Goal: Task Accomplishment & Management: Manage account settings

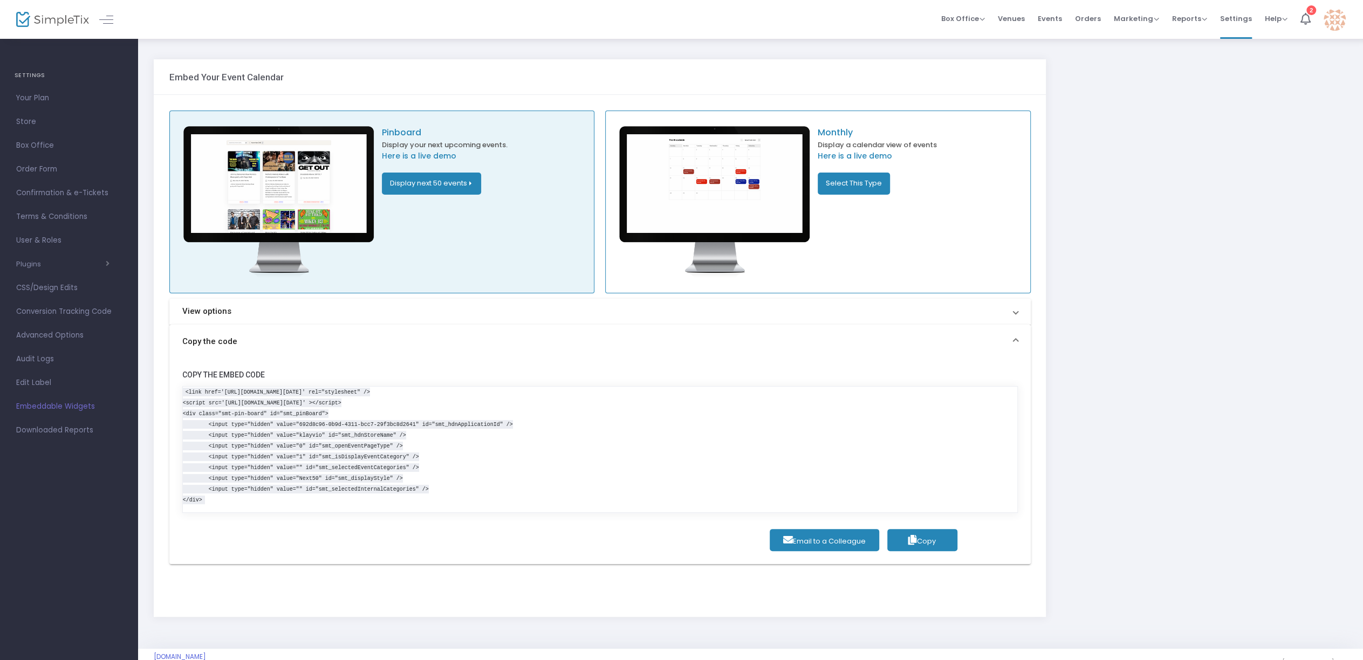
click at [1325, 19] on img at bounding box center [1334, 20] width 22 height 22
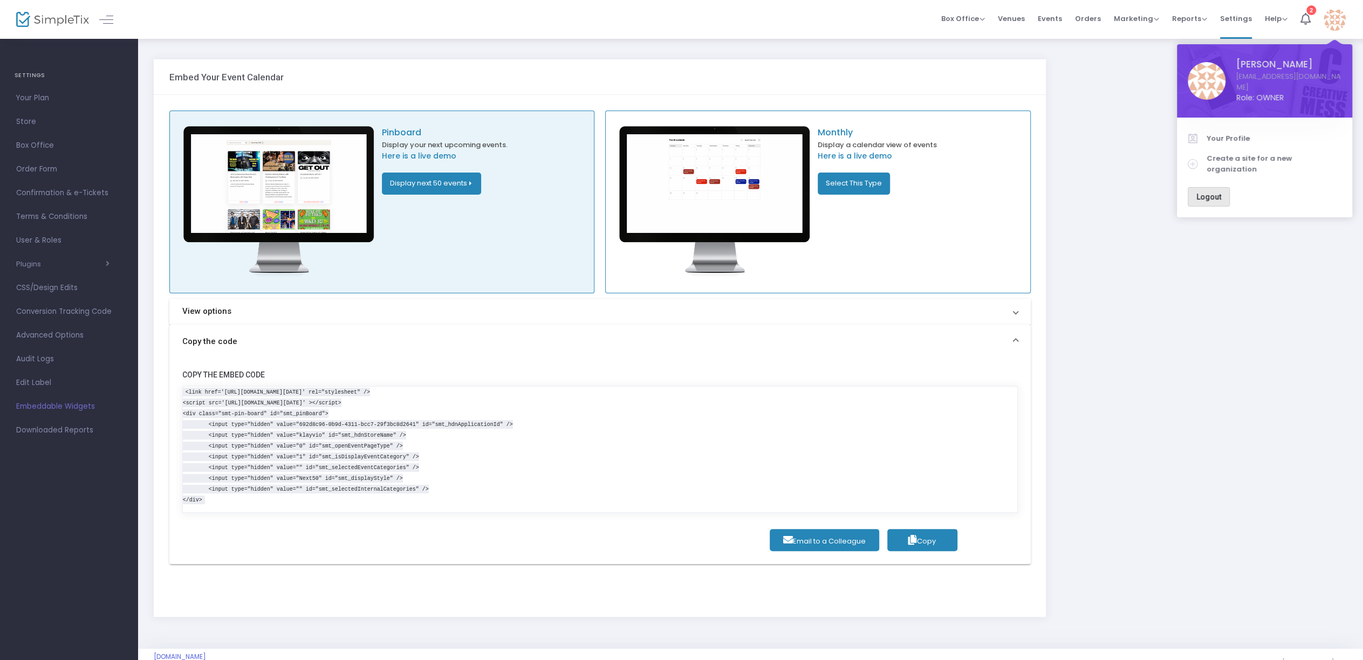
click at [1212, 187] on button "Logout" at bounding box center [1208, 196] width 42 height 19
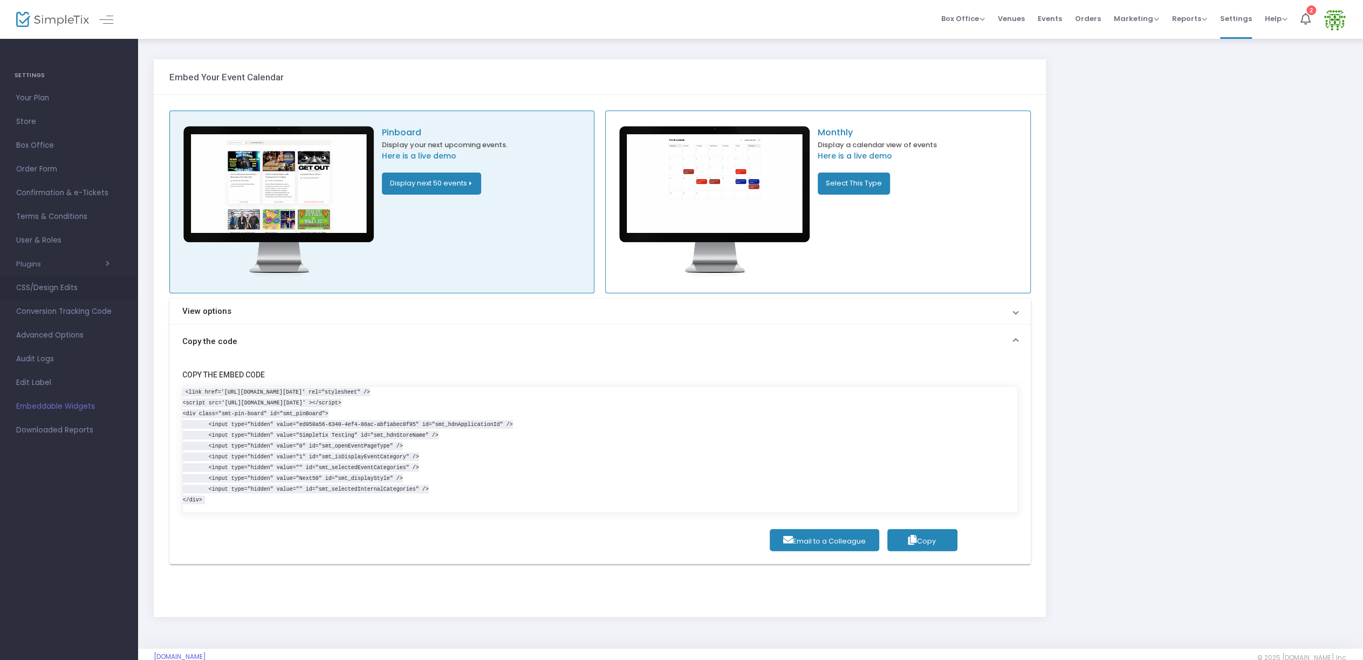
click at [58, 285] on span "CSS/Design Edits" at bounding box center [68, 288] width 105 height 14
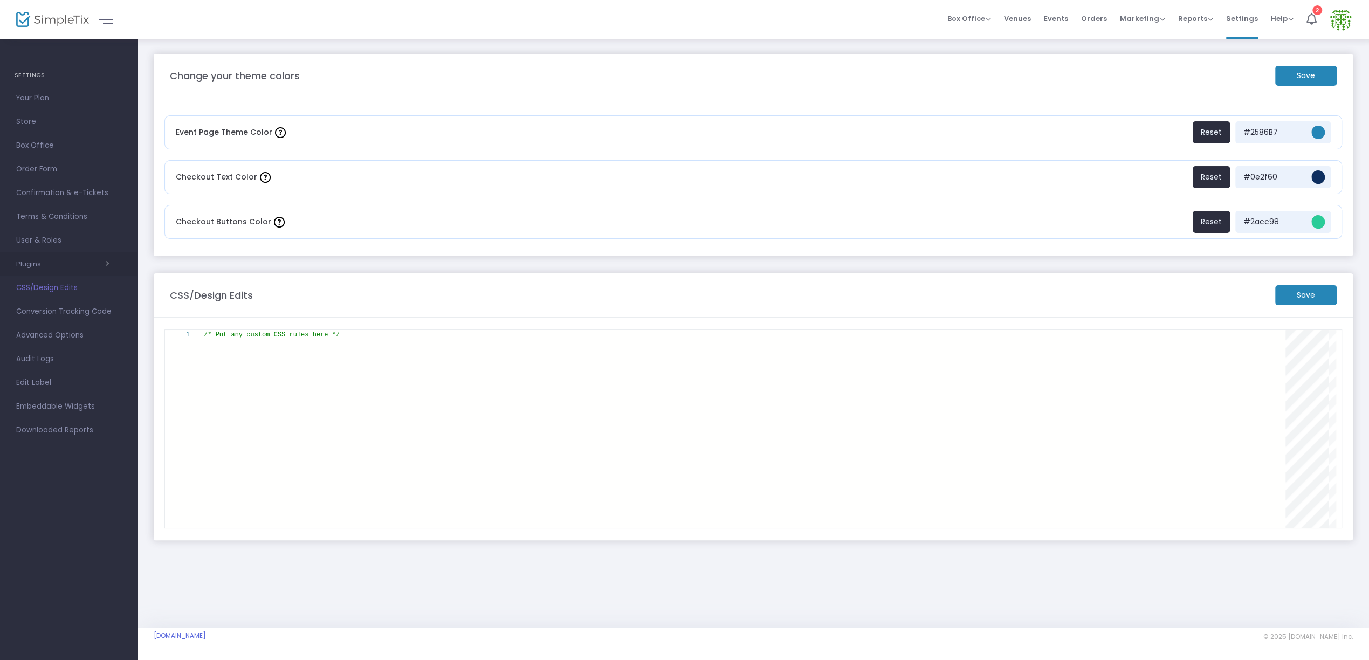
click at [64, 258] on span "Plugins Constant Contact Integrately Mailchimp Make (Integromat) Smartwaiver Za…" at bounding box center [68, 264] width 105 height 14
click at [67, 266] on span "button" at bounding box center [75, 264] width 68 height 10
click at [85, 435] on link "Hubspot" at bounding box center [61, 427] width 84 height 20
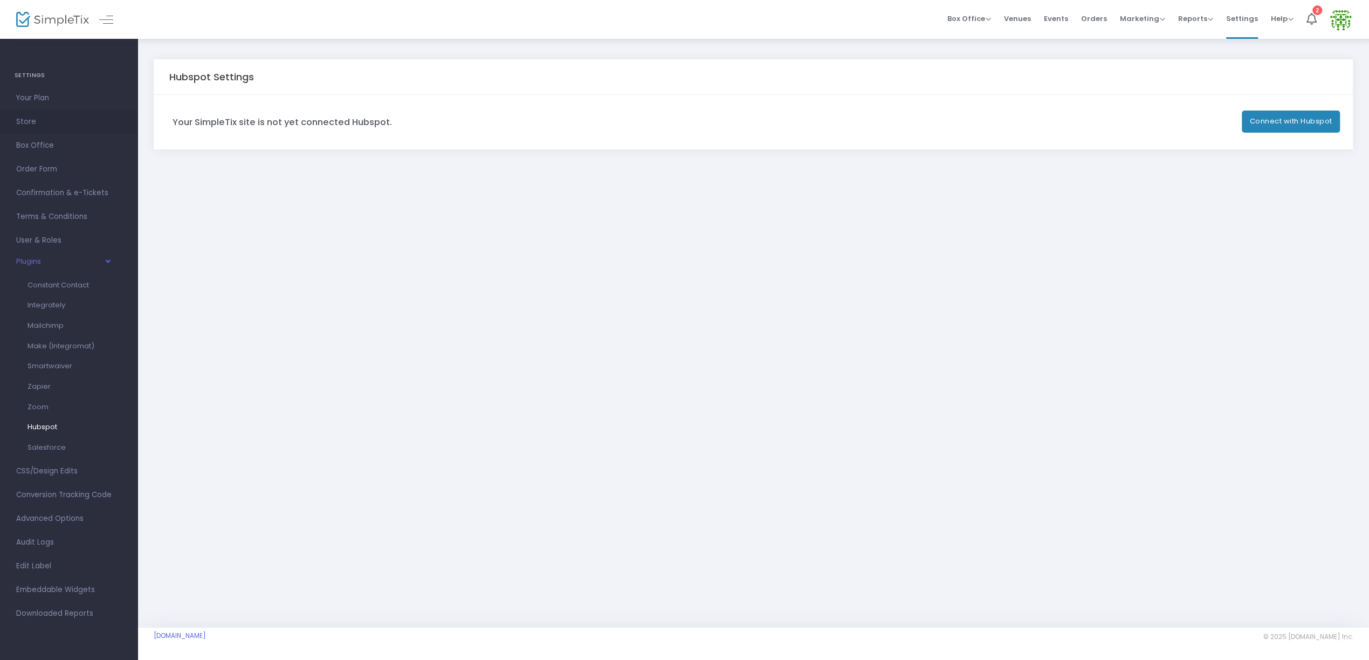
click at [37, 125] on span "Store" at bounding box center [68, 122] width 105 height 14
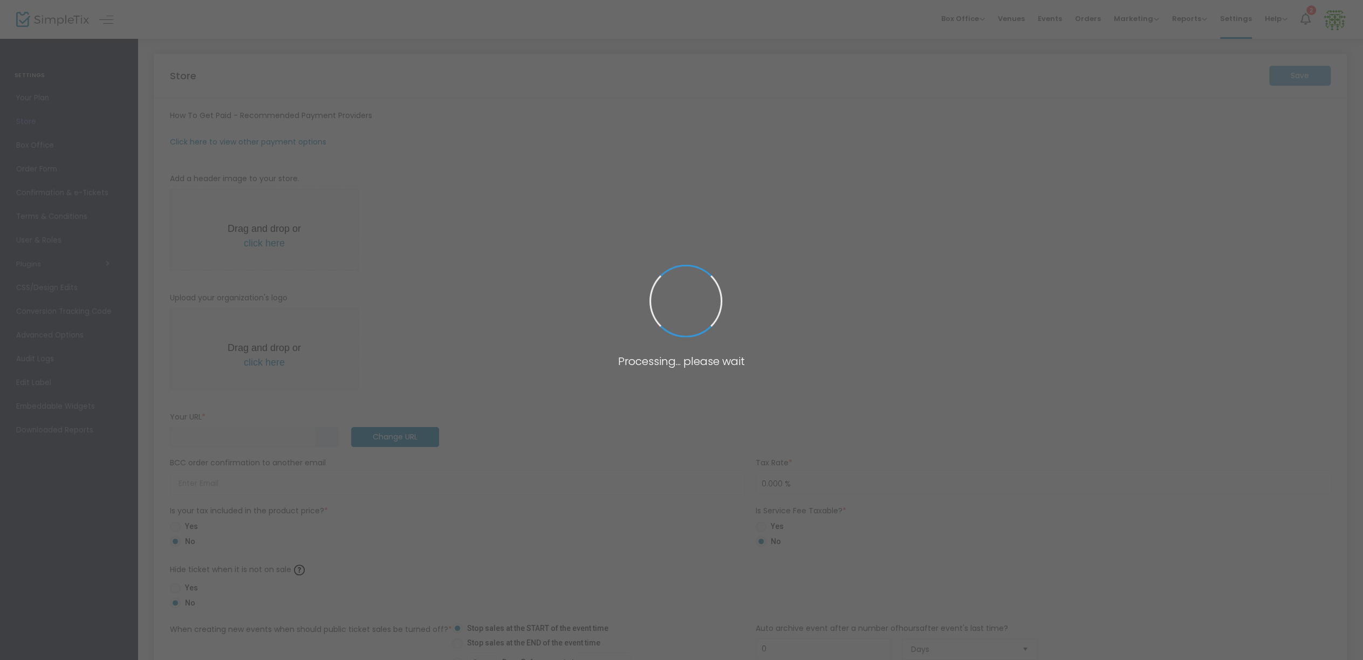
type input "https://Vikram"
radio input "true"
type input "SimpleTix Testing"
type input "+1 203-505-4827"
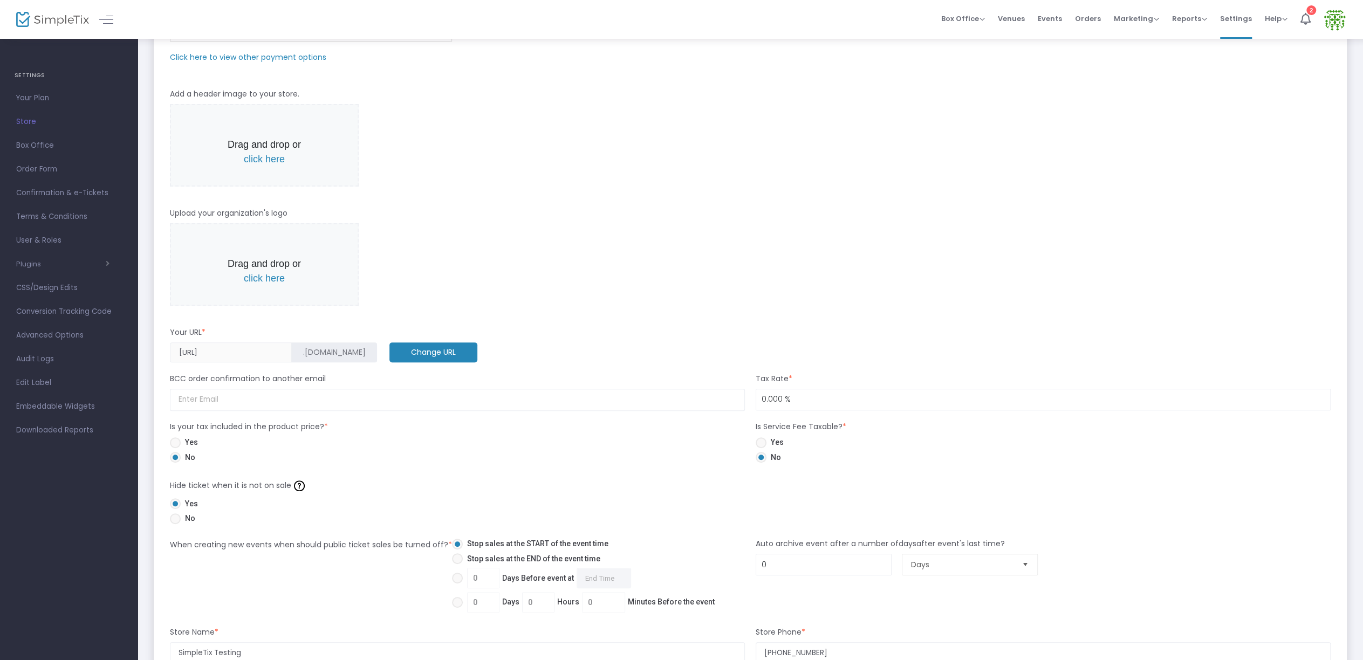
scroll to position [232, 0]
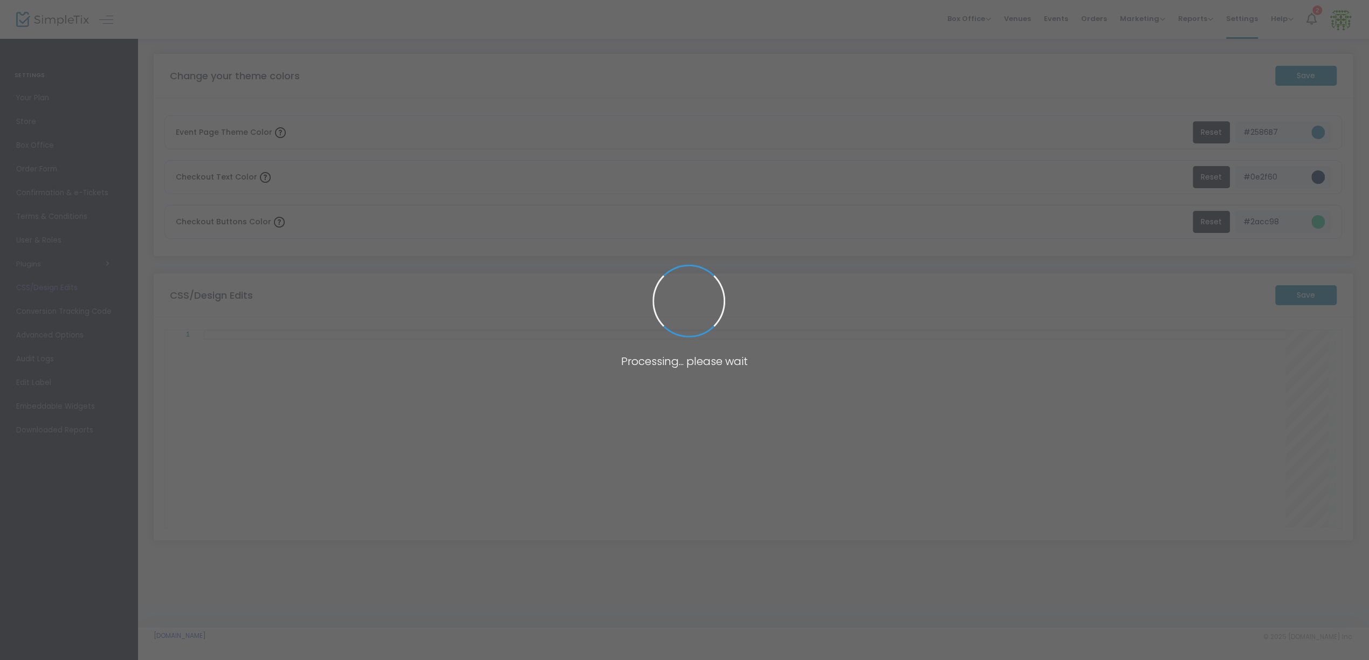
type textarea "/* Put any custom CSS rules here */"
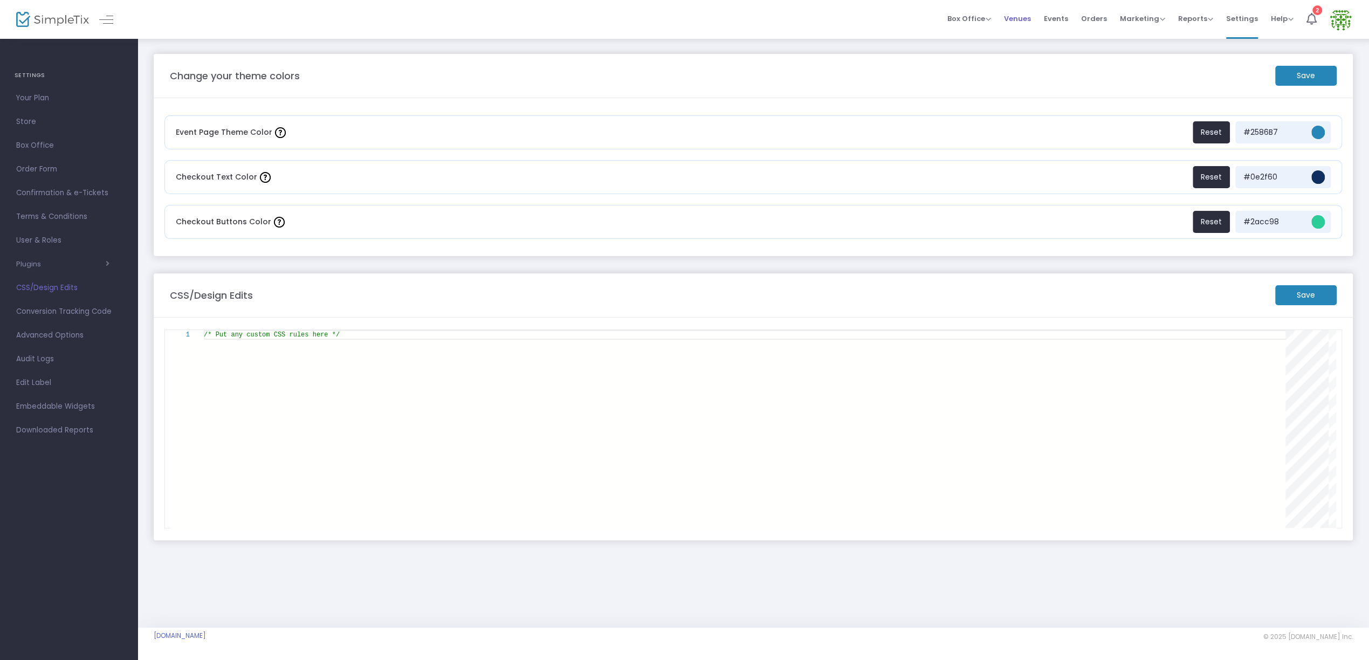
click at [1022, 22] on span "Venues" at bounding box center [1017, 19] width 27 height 28
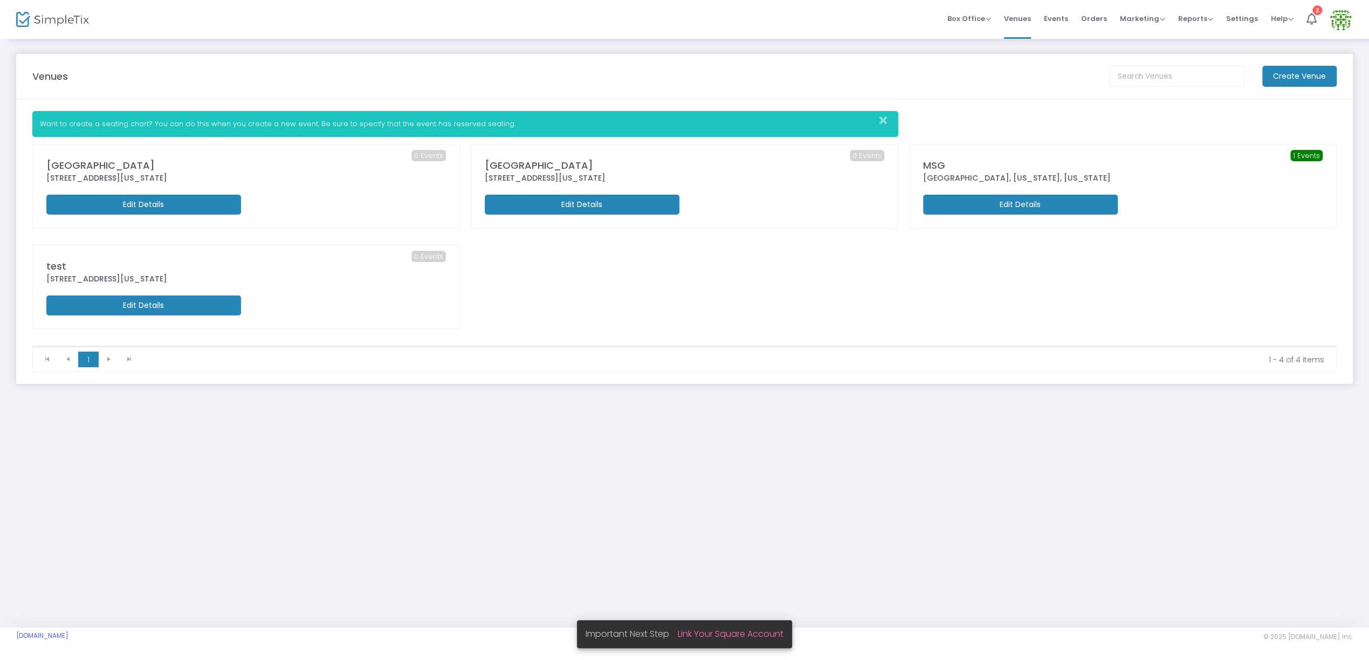
click at [52, 24] on img at bounding box center [52, 20] width 73 height 16
